Goal: Book appointment/travel/reservation

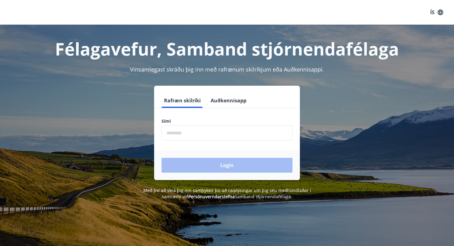
click at [179, 138] on input "phone" at bounding box center [226, 133] width 131 height 15
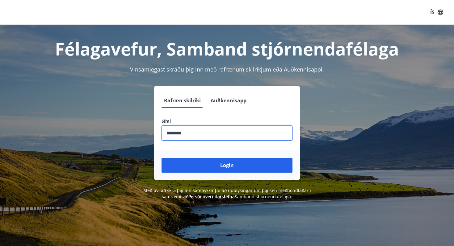
type input "********"
click at [161, 158] on button "Login" at bounding box center [226, 165] width 131 height 15
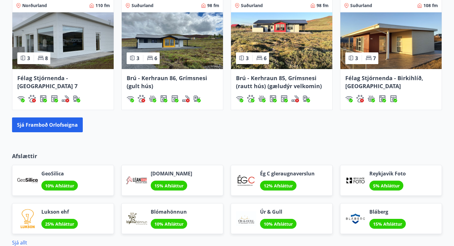
scroll to position [470, 0]
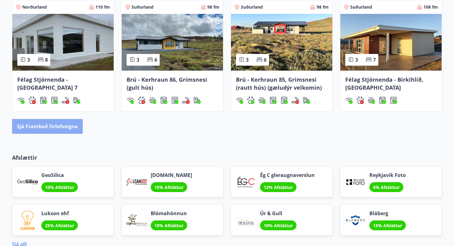
click at [72, 127] on button "Sjá framboð orlofseigna" at bounding box center [47, 126] width 71 height 15
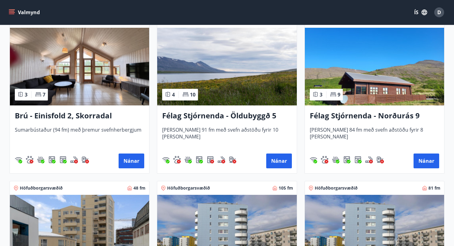
scroll to position [463, 0]
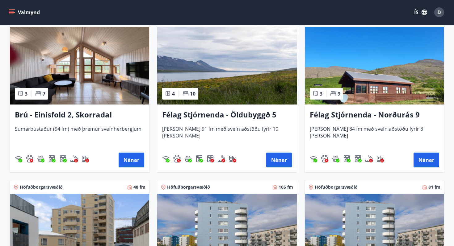
click at [87, 115] on h3 "Brú - Einisfold 2, Skorradal" at bounding box center [79, 115] width 129 height 11
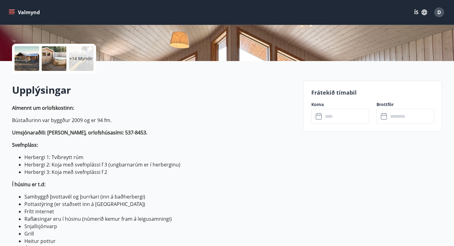
scroll to position [147, 0]
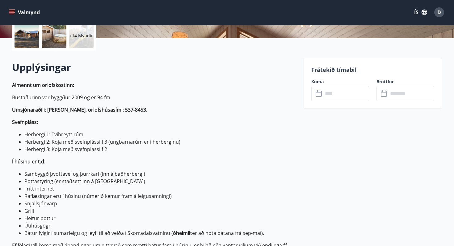
click at [319, 97] on icon at bounding box center [318, 93] width 7 height 7
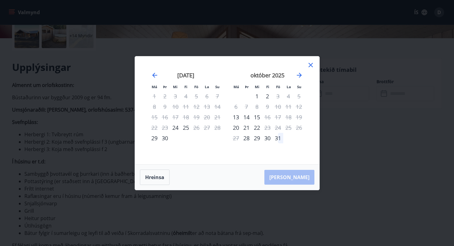
click at [311, 64] on icon at bounding box center [310, 65] width 4 height 4
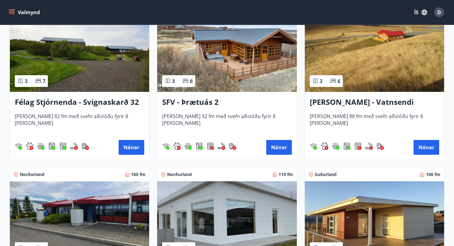
scroll to position [1144, 0]
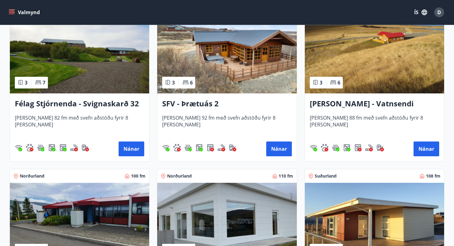
click at [194, 61] on img at bounding box center [226, 55] width 139 height 78
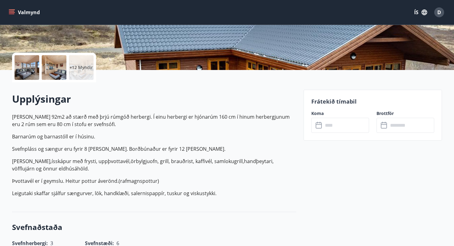
scroll to position [116, 0]
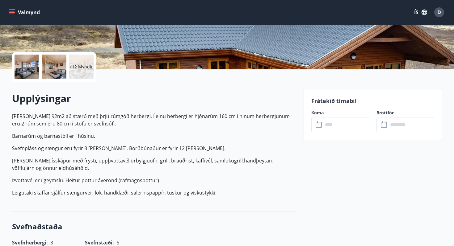
click at [55, 71] on div at bounding box center [54, 67] width 25 height 25
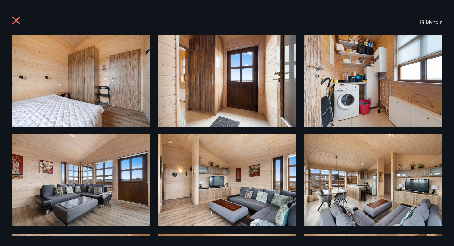
click at [13, 21] on icon at bounding box center [17, 21] width 10 height 10
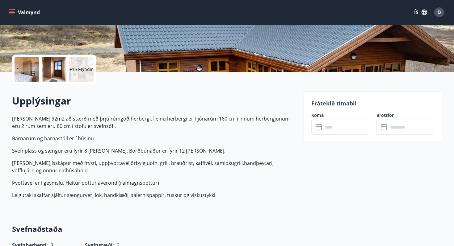
scroll to position [114, 0]
click at [326, 126] on input "text" at bounding box center [346, 126] width 46 height 15
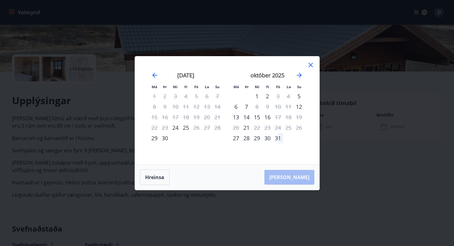
click at [312, 62] on icon at bounding box center [310, 64] width 7 height 7
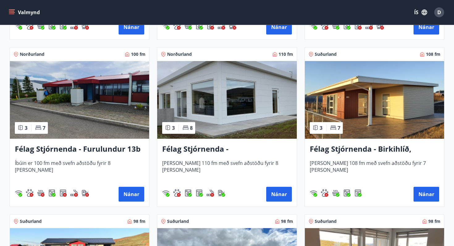
scroll to position [1266, 0]
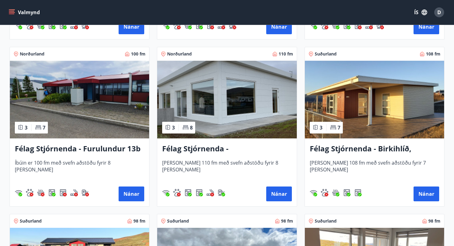
click at [64, 102] on img at bounding box center [79, 100] width 139 height 78
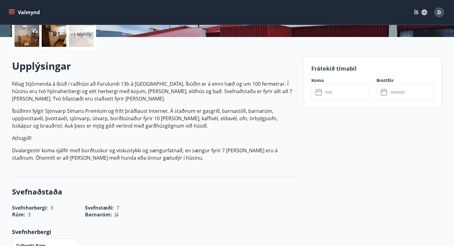
scroll to position [148, 0]
click at [322, 93] on icon at bounding box center [318, 92] width 7 height 7
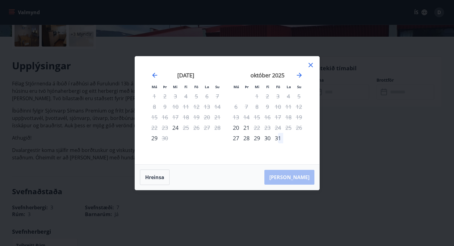
click at [311, 66] on icon at bounding box center [310, 65] width 4 height 4
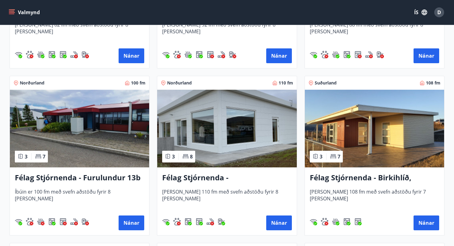
scroll to position [1237, 0]
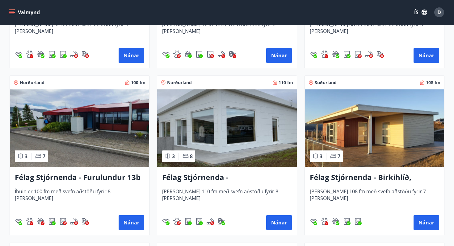
click at [346, 127] on img at bounding box center [374, 129] width 139 height 78
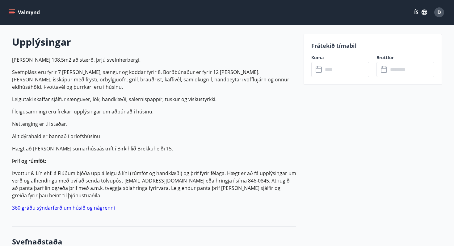
scroll to position [174, 0]
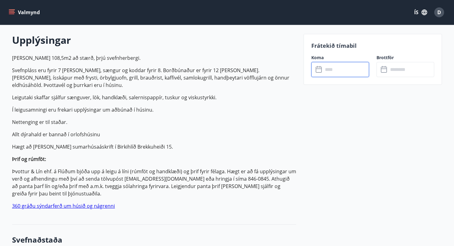
click at [324, 69] on input "text" at bounding box center [346, 69] width 46 height 15
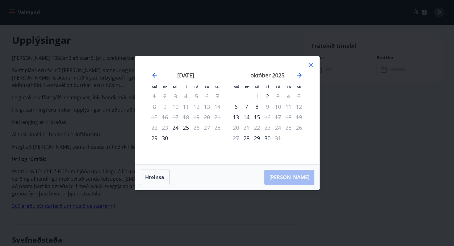
click at [310, 62] on icon at bounding box center [310, 64] width 7 height 7
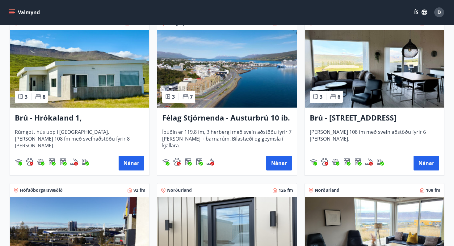
scroll to position [137, 0]
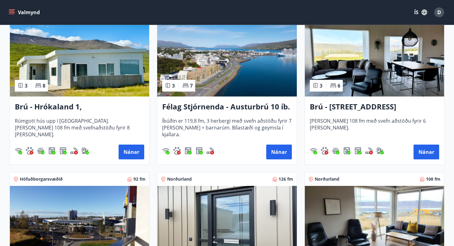
click at [83, 67] on img at bounding box center [79, 58] width 139 height 78
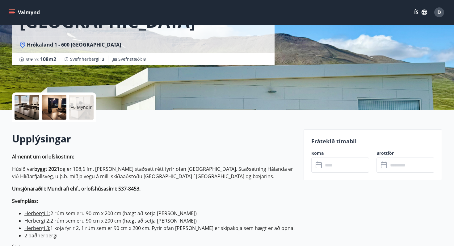
scroll to position [98, 0]
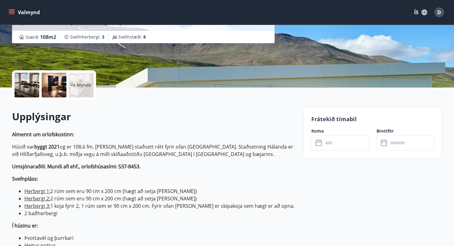
click at [321, 145] on icon at bounding box center [318, 143] width 7 height 7
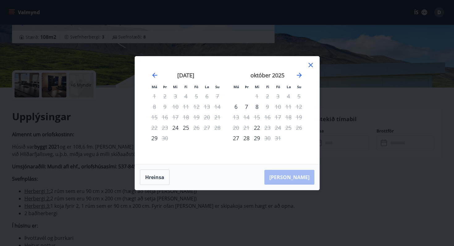
click at [311, 64] on icon at bounding box center [310, 64] width 7 height 7
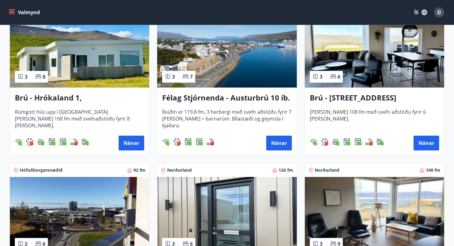
scroll to position [147, 0]
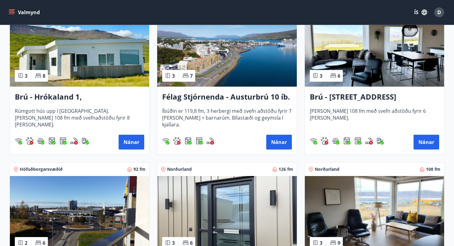
click at [219, 54] on img at bounding box center [226, 48] width 139 height 78
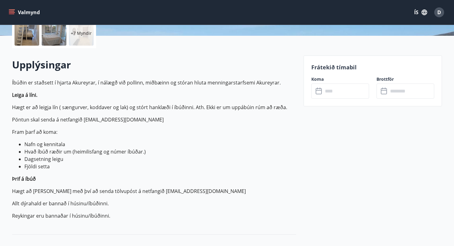
scroll to position [150, 0]
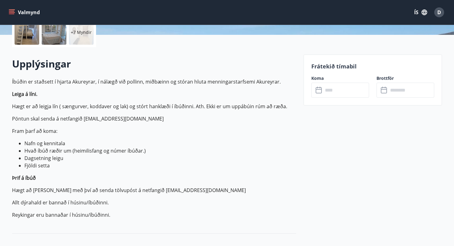
click at [320, 91] on icon at bounding box center [318, 90] width 7 height 7
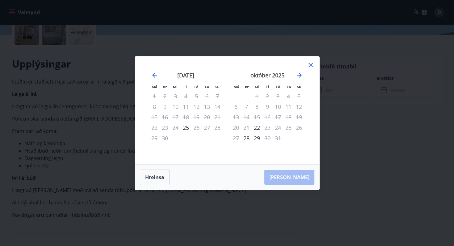
click at [309, 64] on icon at bounding box center [310, 65] width 4 height 4
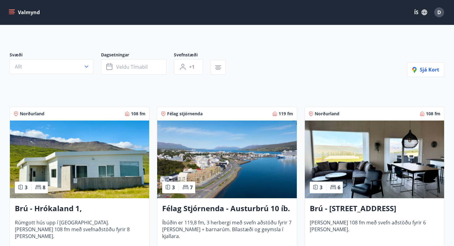
scroll to position [43, 0]
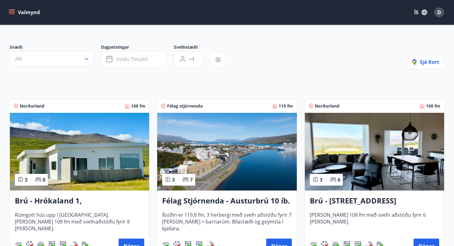
click at [335, 146] on img at bounding box center [374, 152] width 139 height 78
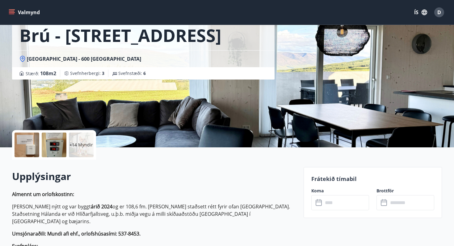
scroll to position [38, 0]
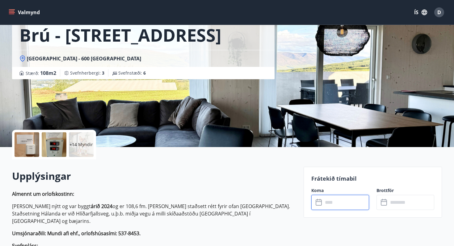
click at [327, 205] on input "text" at bounding box center [346, 202] width 46 height 15
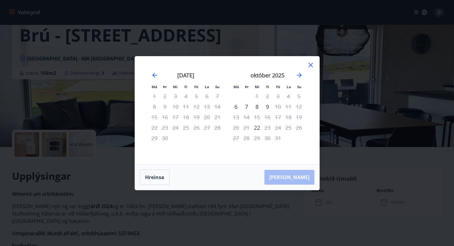
click at [308, 67] on icon at bounding box center [310, 64] width 7 height 7
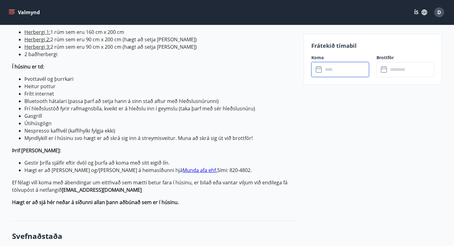
scroll to position [265, 0]
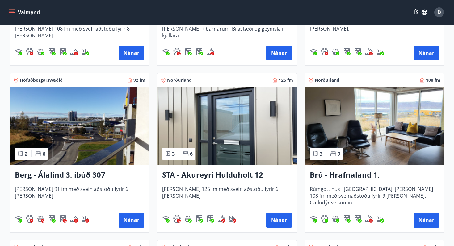
scroll to position [241, 0]
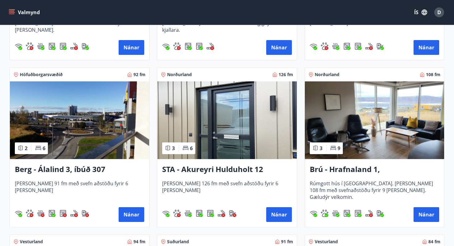
click at [212, 136] on img at bounding box center [226, 120] width 139 height 78
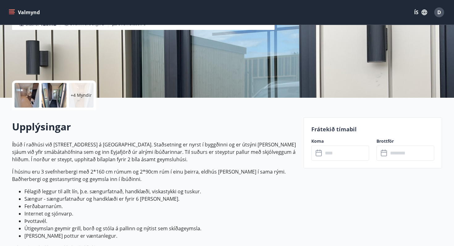
scroll to position [107, 0]
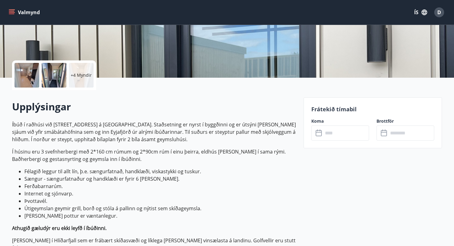
click at [318, 134] on icon at bounding box center [318, 133] width 7 height 7
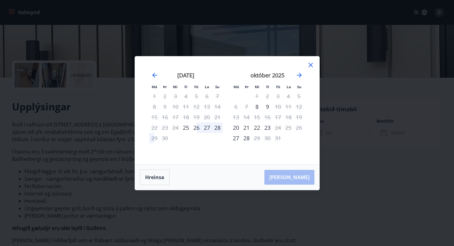
click at [310, 62] on icon at bounding box center [310, 64] width 7 height 7
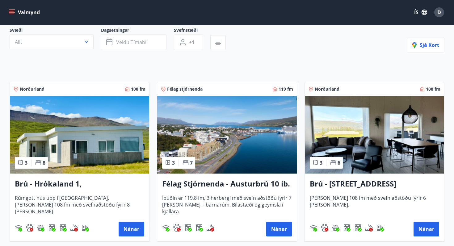
scroll to position [65, 0]
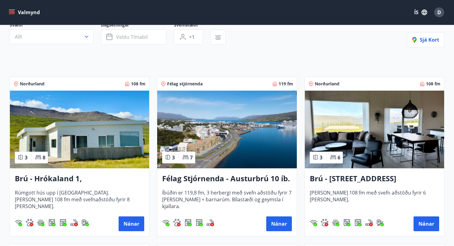
click at [92, 131] on img at bounding box center [79, 130] width 139 height 78
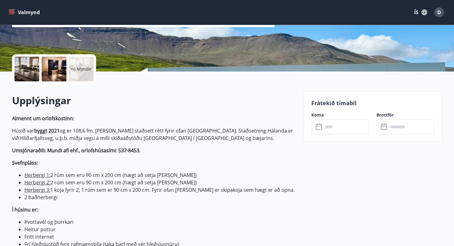
scroll to position [118, 0]
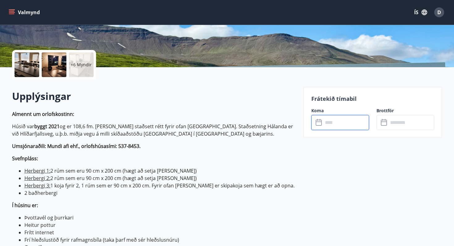
click at [329, 127] on input "text" at bounding box center [346, 122] width 46 height 15
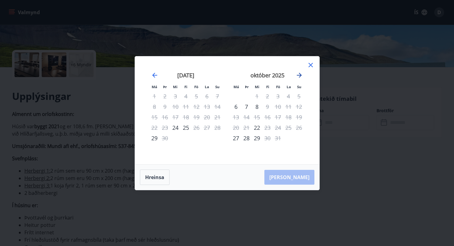
click at [299, 75] on icon "Move forward to switch to the next month." at bounding box center [298, 75] width 7 height 7
click at [300, 76] on icon "Move forward to switch to the next month." at bounding box center [298, 75] width 7 height 7
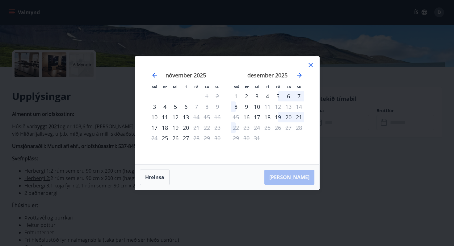
click at [310, 63] on icon at bounding box center [310, 64] width 7 height 7
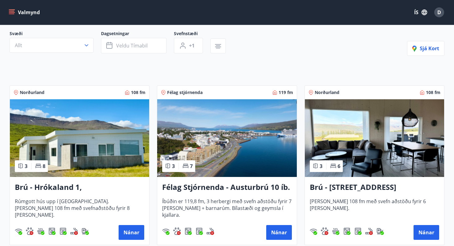
scroll to position [65, 0]
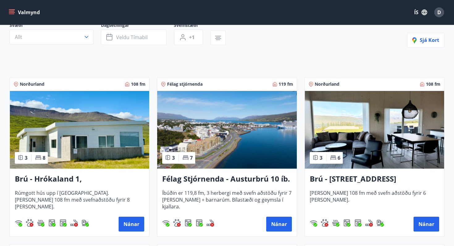
click at [346, 126] on img at bounding box center [374, 130] width 139 height 78
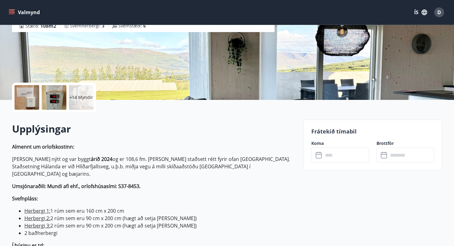
scroll to position [102, 0]
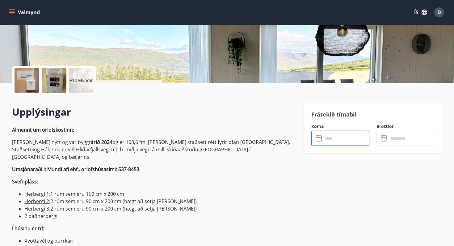
click at [324, 144] on input "text" at bounding box center [346, 138] width 46 height 15
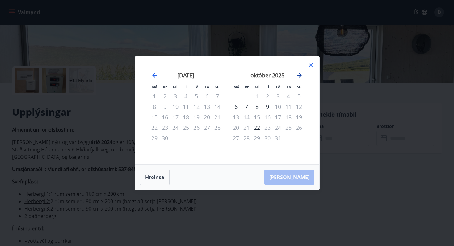
click at [300, 75] on icon "Move forward to switch to the next month." at bounding box center [299, 75] width 5 height 5
click at [299, 75] on icon "Move forward to switch to the next month." at bounding box center [298, 75] width 7 height 7
click at [309, 65] on icon at bounding box center [310, 65] width 4 height 4
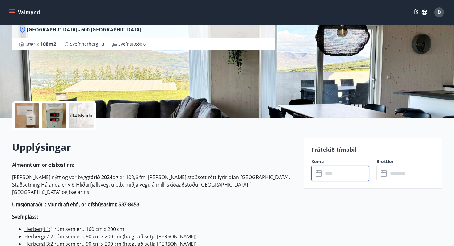
scroll to position [66, 0]
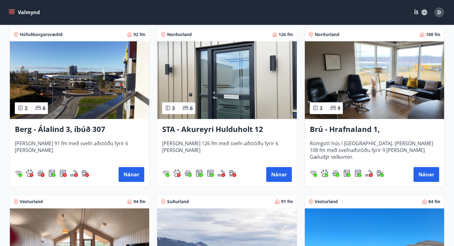
scroll to position [285, 0]
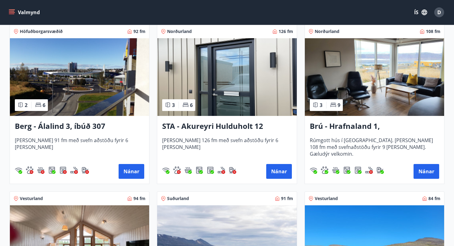
click at [207, 76] on img at bounding box center [226, 77] width 139 height 78
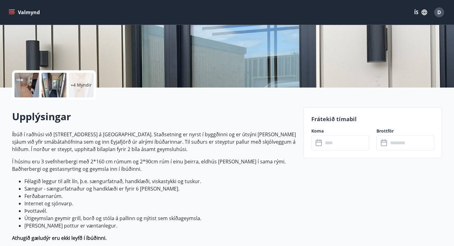
scroll to position [102, 0]
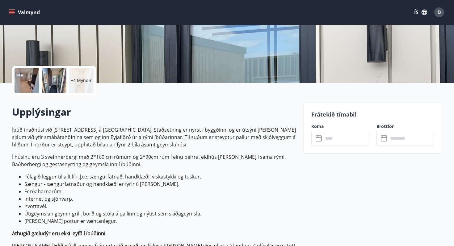
click at [319, 137] on icon at bounding box center [318, 137] width 6 height 1
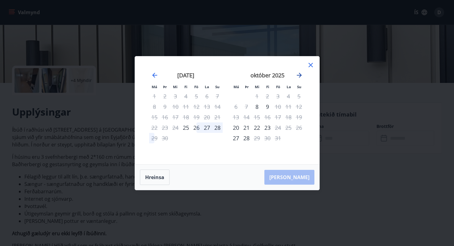
click at [297, 73] on icon "Move forward to switch to the next month." at bounding box center [298, 75] width 7 height 7
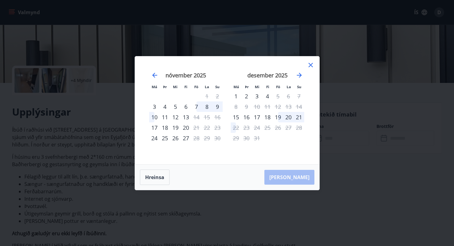
click at [311, 63] on icon at bounding box center [310, 64] width 7 height 7
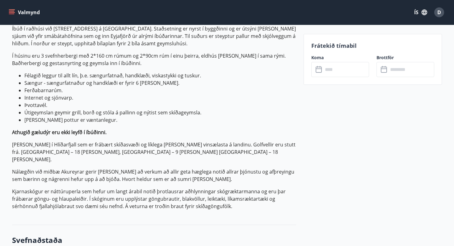
scroll to position [205, 0]
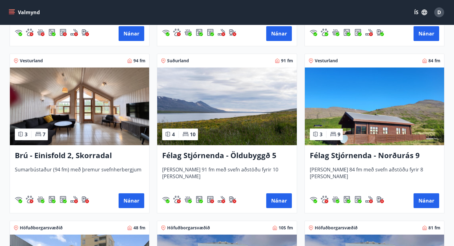
scroll to position [423, 0]
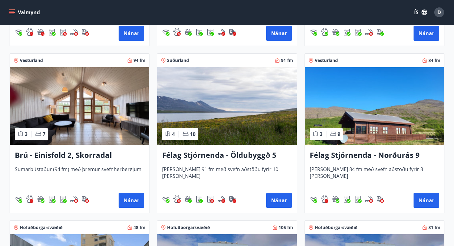
click at [87, 98] on img at bounding box center [79, 106] width 139 height 78
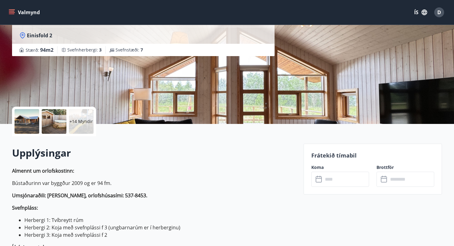
scroll to position [62, 0]
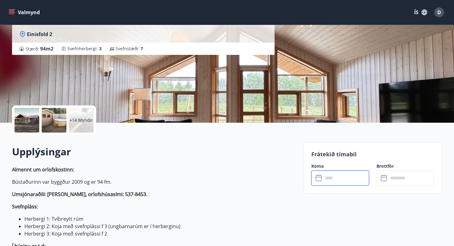
click at [324, 179] on input "text" at bounding box center [346, 178] width 46 height 15
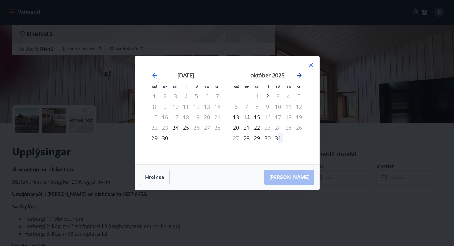
click at [299, 73] on icon "Move forward to switch to the next month." at bounding box center [299, 75] width 5 height 5
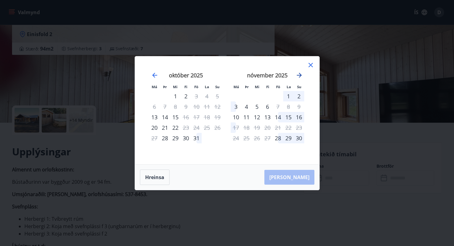
click at [299, 73] on icon "Move forward to switch to the next month." at bounding box center [299, 75] width 5 height 5
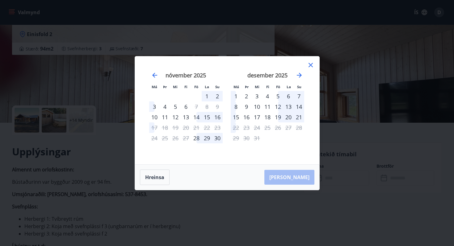
click at [310, 64] on icon at bounding box center [310, 64] width 7 height 7
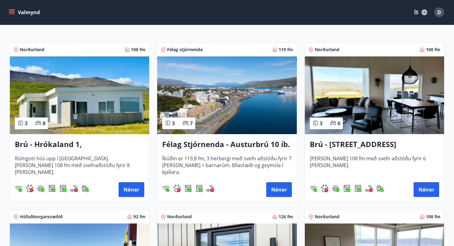
scroll to position [99, 0]
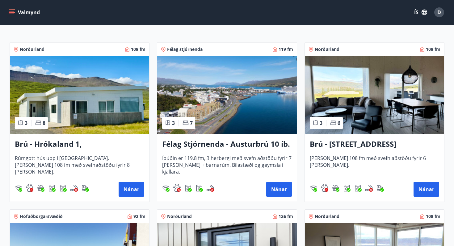
click at [72, 114] on img at bounding box center [79, 95] width 139 height 78
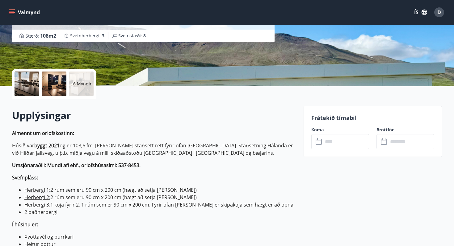
scroll to position [102, 0]
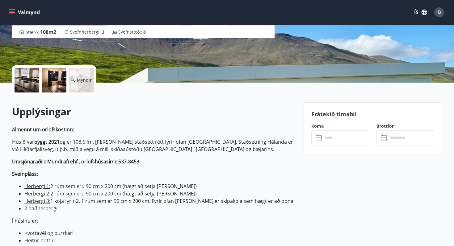
click at [323, 137] on input "text" at bounding box center [346, 138] width 46 height 15
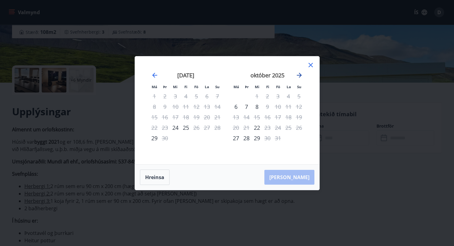
click at [301, 73] on icon "Move forward to switch to the next month." at bounding box center [298, 75] width 7 height 7
click at [300, 73] on icon "Move forward to switch to the next month." at bounding box center [298, 75] width 7 height 7
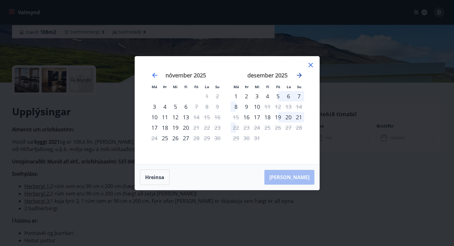
click at [300, 73] on icon "Move forward to switch to the next month." at bounding box center [298, 75] width 7 height 7
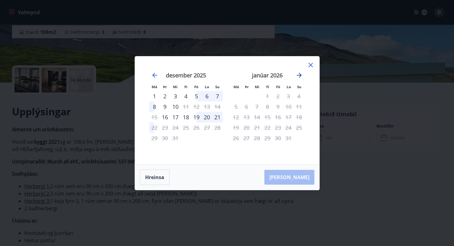
click at [300, 73] on icon "Move forward to switch to the next month." at bounding box center [298, 75] width 7 height 7
click at [298, 74] on icon "Move forward to switch to the next month." at bounding box center [298, 75] width 7 height 7
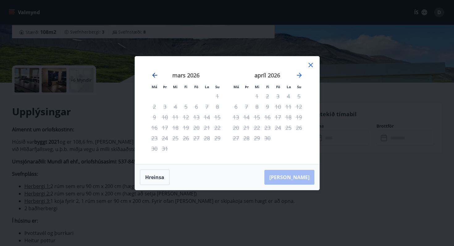
click at [154, 74] on icon "Move backward to switch to the previous month." at bounding box center [154, 75] width 7 height 7
click at [310, 63] on icon at bounding box center [310, 64] width 7 height 7
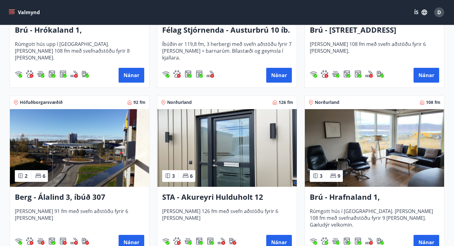
scroll to position [213, 0]
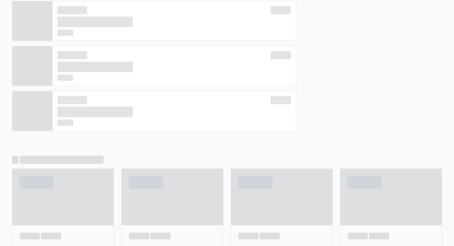
scroll to position [470, 0]
